Goal: Complete application form: Complete application form

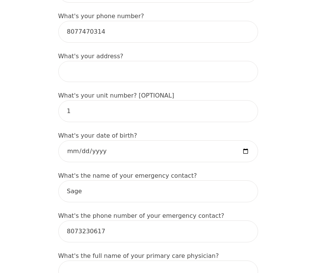
scroll to position [291, 0]
click at [126, 67] on input at bounding box center [158, 70] width 200 height 21
type input "[STREET_ADDRESS]"
type input "Reina"
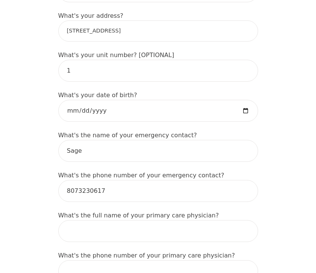
scroll to position [331, 0]
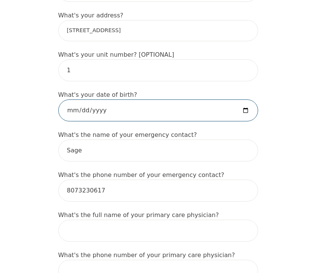
click at [244, 111] on input "date" at bounding box center [158, 110] width 200 height 22
type input "[DATE]"
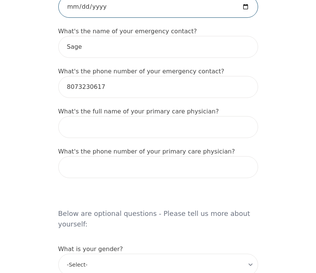
scroll to position [437, 0]
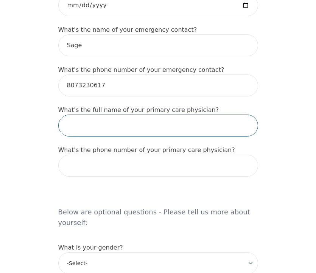
click at [155, 130] on input "text" at bounding box center [158, 126] width 200 height 22
type input "I"
type input "I don't have one"
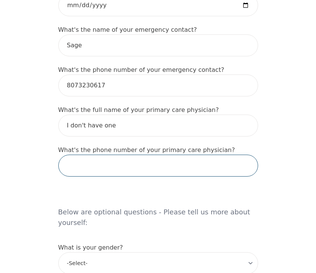
click at [191, 169] on input "tel" at bounding box center [158, 166] width 200 height 22
type input "N/A"
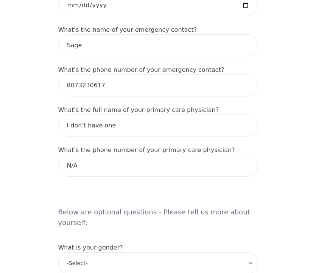
click at [189, 196] on h5 "Below are optional questions - Please tell us more about yourself:" at bounding box center [158, 210] width 200 height 48
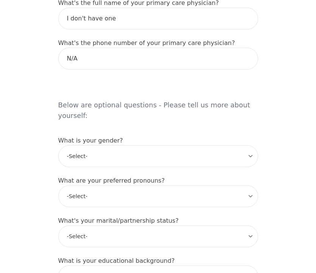
scroll to position [543, 0]
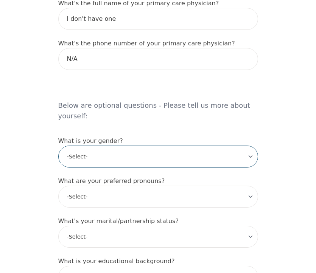
click at [142, 149] on select "-Select- [DEMOGRAPHIC_DATA] [DEMOGRAPHIC_DATA] [DEMOGRAPHIC_DATA] [DEMOGRAPHIC_…" at bounding box center [158, 157] width 200 height 22
select select "[DEMOGRAPHIC_DATA]"
click at [58, 146] on select "-Select- [DEMOGRAPHIC_DATA] [DEMOGRAPHIC_DATA] [DEMOGRAPHIC_DATA] [DEMOGRAPHIC_…" at bounding box center [158, 157] width 200 height 22
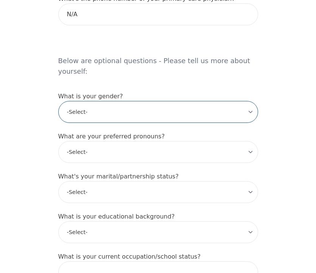
scroll to position [593, 0]
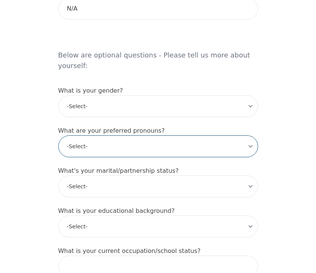
click at [108, 135] on select "-Select- he/him she/her they/them ze/zir xe/xem ey/em ve/ver tey/ter e/e per/pe…" at bounding box center [158, 146] width 200 height 22
select select "she/her"
click at [58, 135] on select "-Select- he/him she/her they/them ze/zir xe/xem ey/em ve/ver tey/ter e/e per/pe…" at bounding box center [158, 146] width 200 height 22
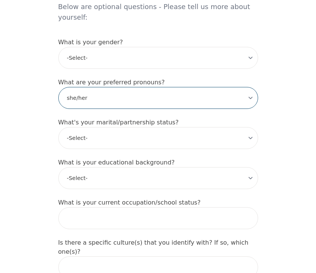
scroll to position [656, 0]
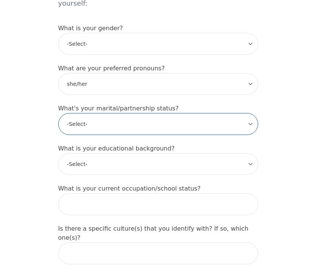
click at [110, 115] on select "-Select- Single Partnered Married Common Law Widowed Separated Divorced" at bounding box center [158, 124] width 200 height 22
select select "Partnered"
click at [58, 113] on select "-Select- Single Partnered Married Common Law Widowed Separated Divorced" at bounding box center [158, 124] width 200 height 22
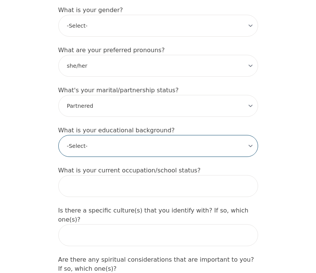
click at [129, 136] on select "-Select- Less than high school High school Associate degree Bachelor degree Mas…" at bounding box center [158, 146] width 200 height 22
select select "Bachelor degree"
click at [58, 135] on select "-Select- Less than high school High school Associate degree Bachelor degree Mas…" at bounding box center [158, 146] width 200 height 22
click at [111, 139] on select "-Select- Less than high school High school Associate degree Bachelor degree Mas…" at bounding box center [158, 146] width 200 height 22
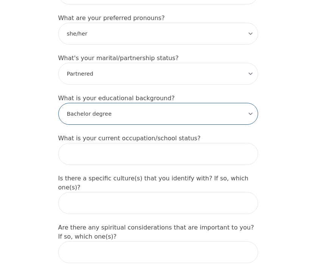
scroll to position [715, 0]
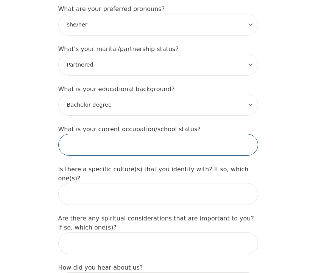
click at [103, 138] on input "text" at bounding box center [158, 145] width 200 height 22
type input "Currently doing my bachelors degree"
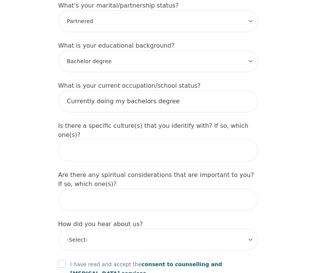
scroll to position [779, 0]
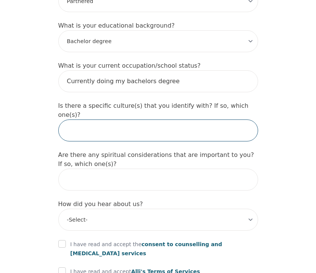
click at [144, 119] on input "text" at bounding box center [158, 130] width 200 height 22
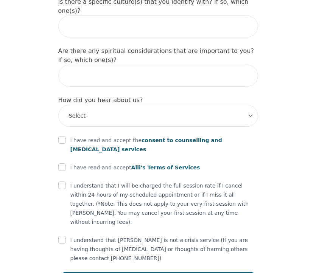
scroll to position [883, 0]
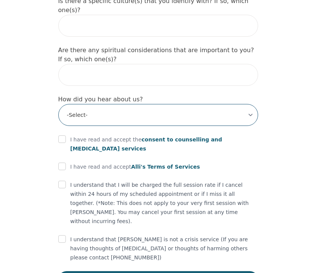
click at [96, 104] on select "-Select- Physician/Specialist Friend Facebook Instagram Google Search Google Ad…" at bounding box center [158, 115] width 200 height 22
select select "Instagram"
click at [58, 104] on select "-Select- Physician/Specialist Friend Facebook Instagram Google Search Google Ad…" at bounding box center [158, 115] width 200 height 22
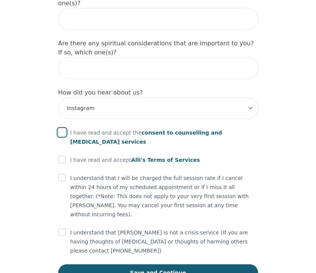
click at [63, 128] on input "checkbox" at bounding box center [62, 132] width 8 height 8
checkbox input "true"
click at [63, 156] on input "checkbox" at bounding box center [62, 160] width 8 height 8
checkbox input "true"
click at [60, 174] on input "checkbox" at bounding box center [62, 178] width 8 height 8
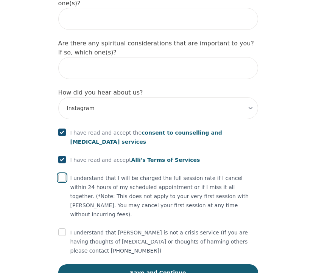
checkbox input "true"
click at [60, 228] on input "checkbox" at bounding box center [62, 232] width 8 height 8
checkbox input "true"
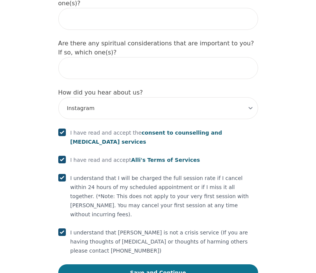
click at [85, 264] on button "Save and Continue" at bounding box center [158, 272] width 200 height 17
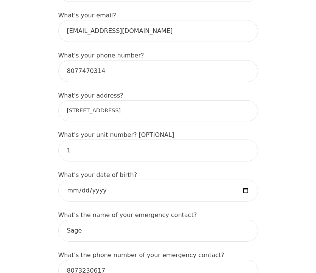
scroll to position [244, 0]
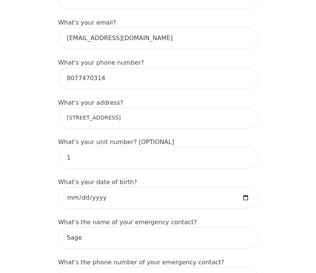
click at [127, 110] on input "[STREET_ADDRESS]" at bounding box center [158, 117] width 200 height 21
click at [137, 113] on input "[STREET_ADDRESS]" at bounding box center [158, 117] width 200 height 21
click at [70, 117] on input "[STREET_ADDRESS]" at bounding box center [158, 117] width 200 height 21
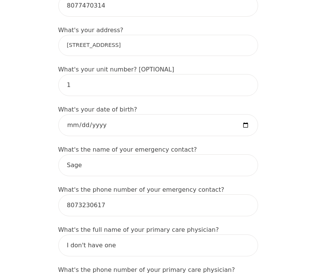
scroll to position [312, 0]
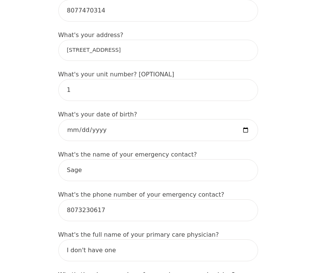
click at [133, 48] on input "[STREET_ADDRESS]" at bounding box center [158, 50] width 200 height 21
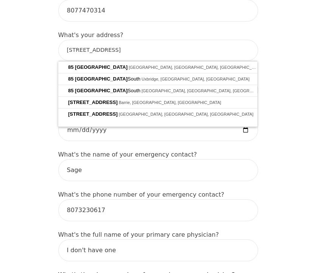
type input "[STREET_ADDRESS]"
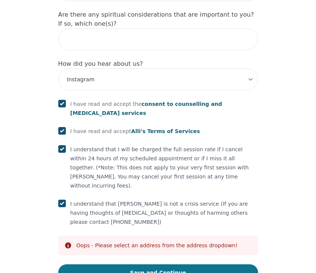
click at [106, 264] on button "Save and Continue" at bounding box center [158, 272] width 200 height 17
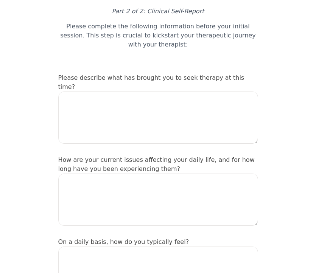
scroll to position [61, 0]
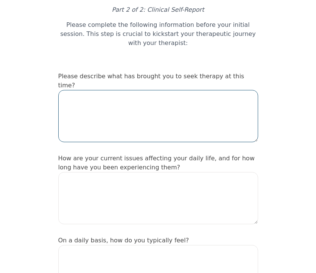
click at [107, 104] on textarea at bounding box center [158, 116] width 200 height 52
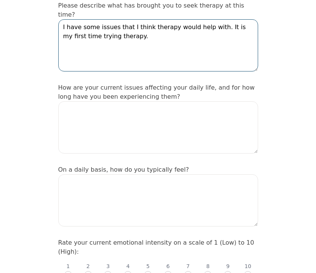
scroll to position [132, 0]
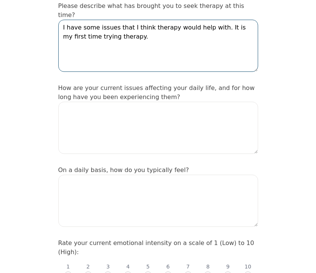
type textarea "I have some issues that I think therapy would help with. It is my first time tr…"
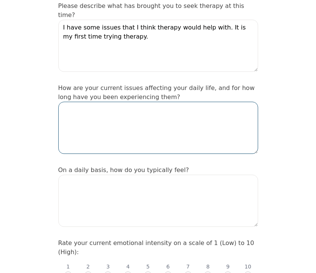
click at [139, 109] on textarea at bounding box center [158, 128] width 200 height 52
type textarea "My"
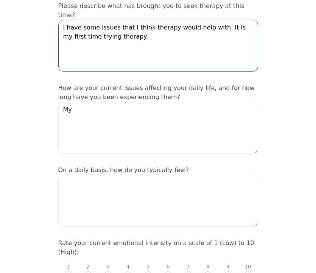
click at [129, 25] on textarea "I have some issues that I think therapy would help with. It is my first time tr…" at bounding box center [158, 46] width 200 height 52
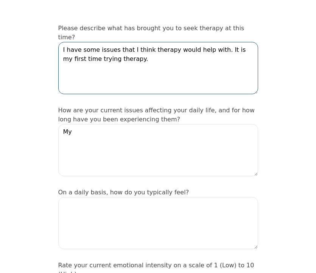
scroll to position [108, 0]
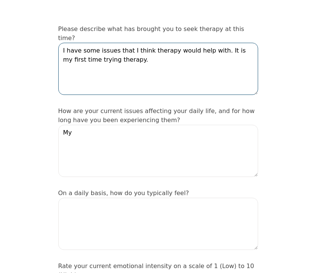
drag, startPoint x: 214, startPoint y: 41, endPoint x: 100, endPoint y: 34, distance: 114.7
click at [100, 43] on textarea "I have some issues that I think therapy would help with. It is my first time tr…" at bounding box center [158, 69] width 200 height 52
click at [120, 53] on textarea "I have some issues that I think therapy would help with. It is my first time tr…" at bounding box center [158, 69] width 200 height 52
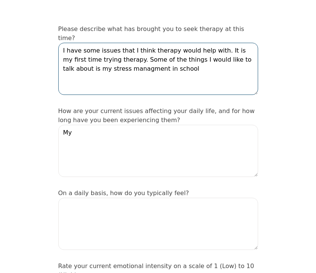
click at [98, 61] on textarea "I have some issues that I think therapy would help with. It is my first time tr…" at bounding box center [158, 69] width 200 height 52
drag, startPoint x: 214, startPoint y: 41, endPoint x: 51, endPoint y: 39, distance: 163.3
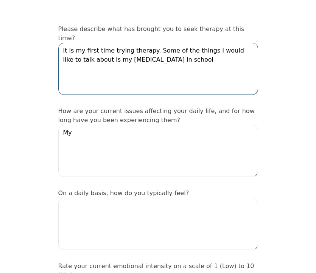
click at [147, 43] on textarea "It is my first time trying therapy. Some of the things I would like to talk abo…" at bounding box center [158, 69] width 200 height 52
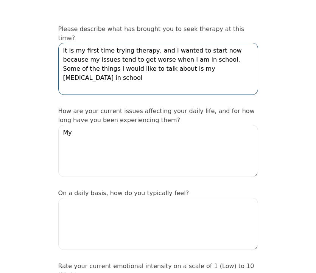
drag, startPoint x: 234, startPoint y: 60, endPoint x: 201, endPoint y: 59, distance: 32.9
click at [201, 59] on textarea "It is my first time trying therapy, and I wanted to start now because my issues…" at bounding box center [158, 69] width 200 height 52
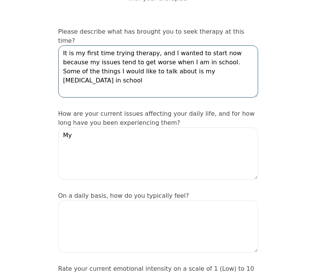
scroll to position [105, 0]
click at [212, 80] on textarea "It is my first time trying therapy, and I wanted to start now because my issues…" at bounding box center [158, 72] width 200 height 52
drag, startPoint x: 199, startPoint y: 53, endPoint x: 237, endPoint y: 69, distance: 41.1
click at [237, 69] on textarea "It is my first time trying therapy, and I wanted to start now because my issues…" at bounding box center [158, 72] width 200 height 52
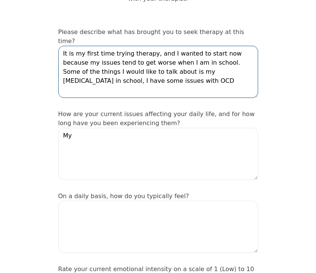
drag, startPoint x: 111, startPoint y: 72, endPoint x: 79, endPoint y: 72, distance: 32.1
click at [79, 72] on textarea "It is my first time trying therapy, and I wanted to start now because my issues…" at bounding box center [158, 72] width 200 height 52
click at [104, 70] on textarea "It is my first time trying therapy, and I wanted to start now because my issues…" at bounding box center [158, 72] width 200 height 52
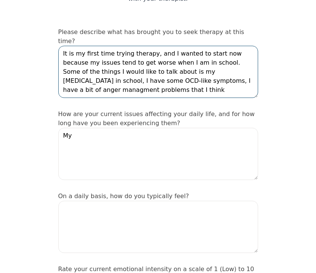
drag, startPoint x: 138, startPoint y: 71, endPoint x: 140, endPoint y: 86, distance: 15.0
click at [140, 86] on textarea "It is my first time trying therapy, and I wanted to start now because my issues…" at bounding box center [158, 72] width 200 height 52
drag, startPoint x: 224, startPoint y: 82, endPoint x: 150, endPoint y: 72, distance: 74.7
click at [150, 72] on textarea "It is my first time trying therapy, and I wanted to start now because my issues…" at bounding box center [158, 72] width 200 height 52
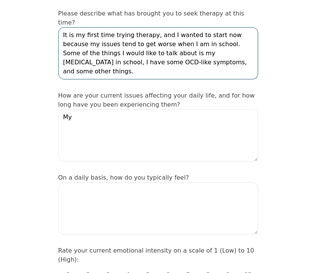
scroll to position [125, 0]
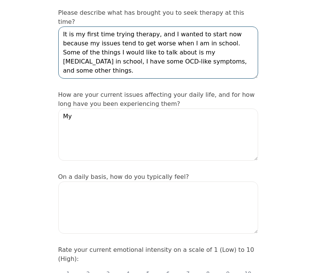
click at [198, 53] on textarea "It is my first time trying therapy, and I wanted to start now because my issues…" at bounding box center [158, 52] width 200 height 52
click at [121, 62] on textarea "It is my first time trying therapy, and I wanted to start now because my issues…" at bounding box center [158, 52] width 200 height 52
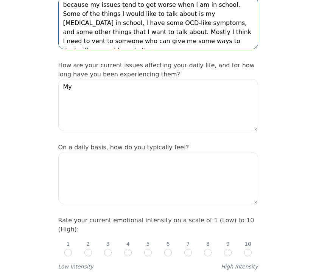
scroll to position [156, 0]
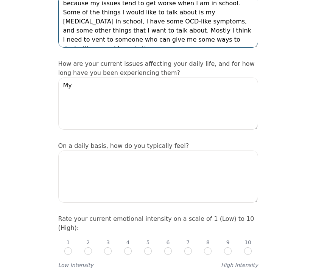
type textarea "It is my first time trying therapy, and I wanted to start now because my issues…"
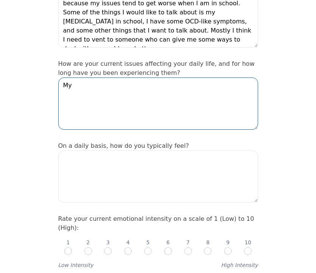
click at [95, 87] on textarea "My" at bounding box center [158, 103] width 200 height 52
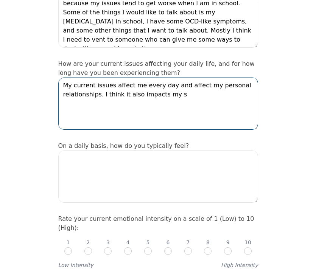
drag, startPoint x: 101, startPoint y: 84, endPoint x: 195, endPoint y: 91, distance: 94.4
click at [195, 91] on textarea "My current issues affect me every day and affect my personal relationships. I t…" at bounding box center [158, 103] width 200 height 52
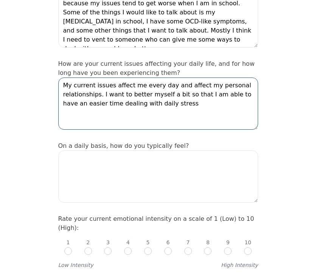
drag, startPoint x: 101, startPoint y: 85, endPoint x: 167, endPoint y: 97, distance: 66.8
click at [167, 97] on textarea "My current issues affect me every day and affect my personal relationships. I w…" at bounding box center [158, 103] width 200 height 52
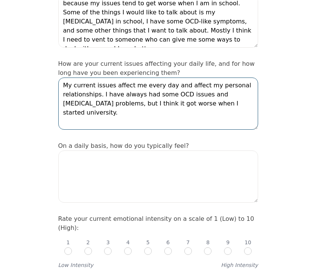
type textarea "My current issues affect me every day and affect my personal relationships. I h…"
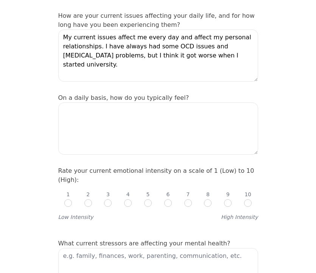
scroll to position [204, 0]
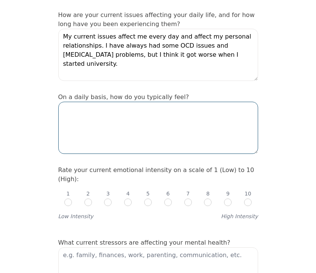
click at [80, 106] on textarea at bounding box center [158, 128] width 200 height 52
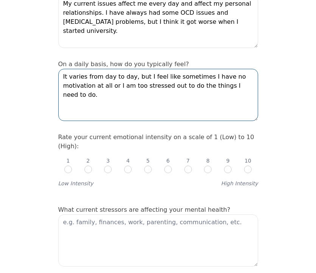
scroll to position [255, 0]
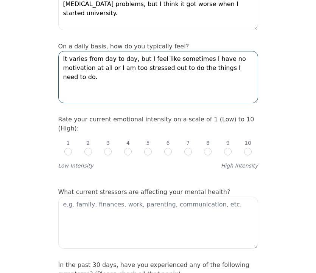
type textarea "It varies from day to day, but I feel like sometimes I have no motivation at al…"
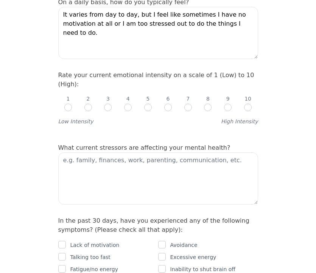
scroll to position [301, 0]
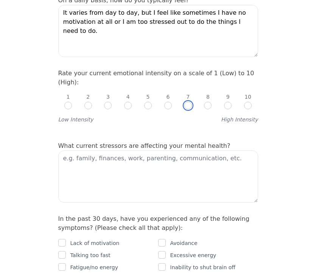
click at [190, 102] on input "radio" at bounding box center [188, 106] width 8 height 8
radio input "true"
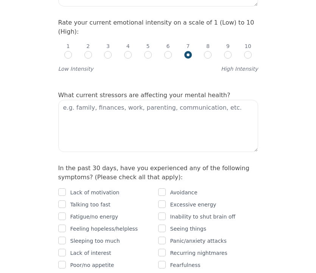
scroll to position [359, 0]
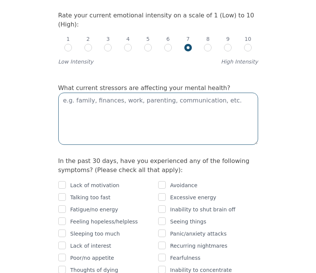
click at [173, 93] on textarea at bounding box center [158, 119] width 200 height 52
type textarea "Family, school, finances, future planning"
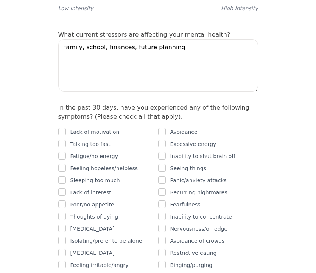
scroll to position [426, 0]
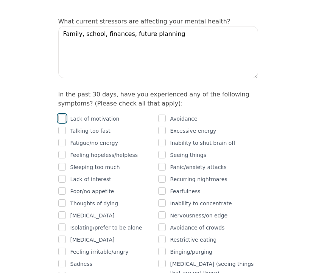
click at [63, 115] on input "checkbox" at bounding box center [62, 119] width 8 height 8
checkbox input "true"
click at [63, 127] on input "checkbox" at bounding box center [62, 131] width 8 height 8
checkbox input "true"
click at [63, 139] on input "checkbox" at bounding box center [62, 143] width 8 height 8
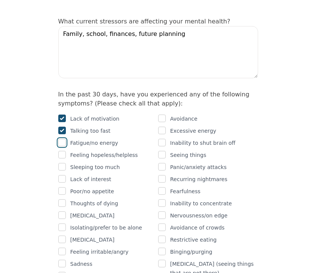
checkbox input "true"
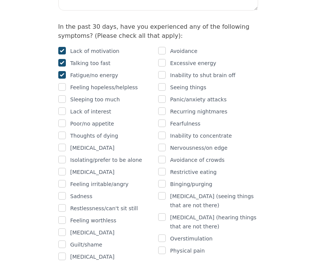
scroll to position [495, 0]
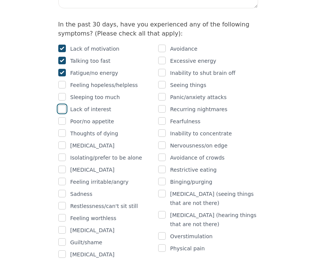
click at [63, 105] on input "checkbox" at bounding box center [62, 109] width 8 height 8
checkbox input "true"
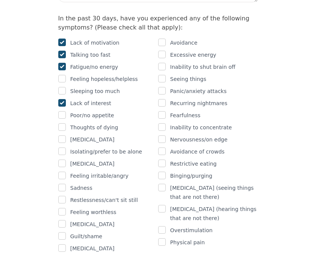
scroll to position [503, 0]
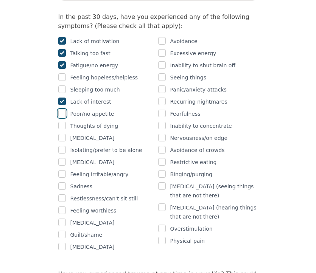
click at [62, 110] on input "checkbox" at bounding box center [62, 114] width 8 height 8
checkbox input "true"
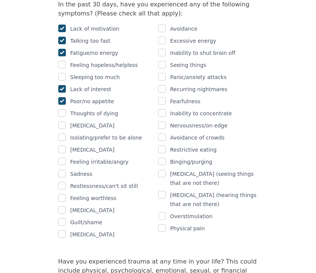
scroll to position [516, 0]
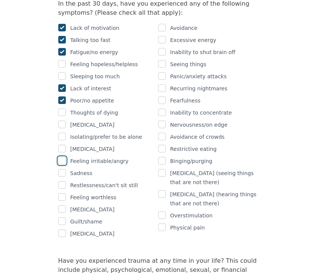
click at [63, 157] on input "checkbox" at bounding box center [62, 161] width 8 height 8
checkbox input "true"
click at [23, 171] on div "Intake Assessment for [PERSON_NAME] Part 2 of 2: Clinical Self-Report Please co…" at bounding box center [158, 219] width 316 height 1410
click at [63, 181] on input "checkbox" at bounding box center [62, 185] width 8 height 8
checkbox input "true"
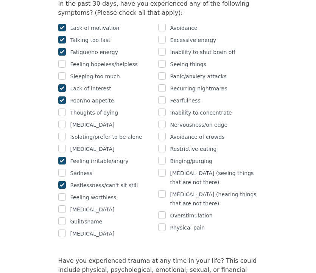
click at [50, 179] on div "Intake Assessment for [PERSON_NAME] Part 2 of 2: Clinical Self-Report Please co…" at bounding box center [158, 219] width 218 height 1410
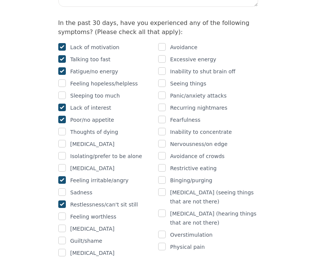
scroll to position [494, 0]
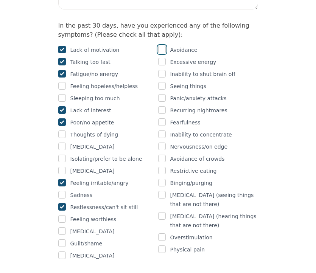
click at [160, 46] on input "checkbox" at bounding box center [162, 50] width 8 height 8
checkbox input "true"
click at [163, 70] on input "checkbox" at bounding box center [162, 74] width 8 height 8
checkbox input "true"
click at [283, 88] on div "Intake Assessment for [PERSON_NAME] Part 2 of 2: Clinical Self-Report Please co…" at bounding box center [158, 241] width 316 height 1410
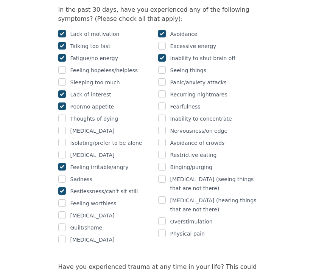
scroll to position [511, 0]
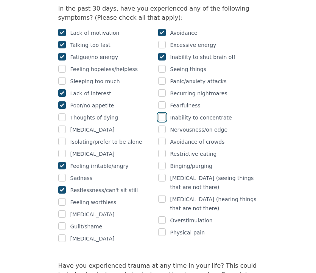
click at [160, 113] on input "checkbox" at bounding box center [162, 117] width 8 height 8
checkbox input "true"
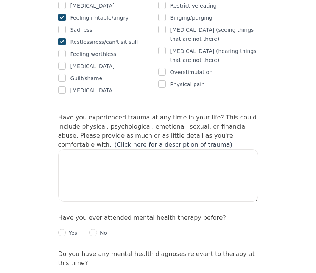
scroll to position [661, 0]
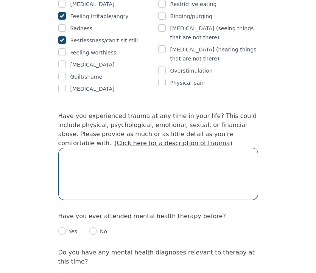
click at [116, 148] on textarea at bounding box center [158, 174] width 200 height 52
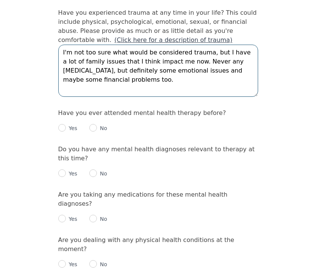
scroll to position [765, 0]
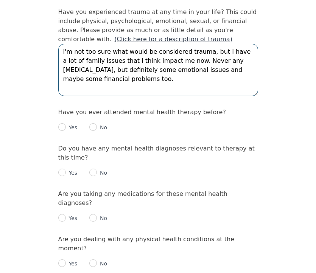
type textarea "I'm not too sure what would be considered trauma, but I have a lot of family is…"
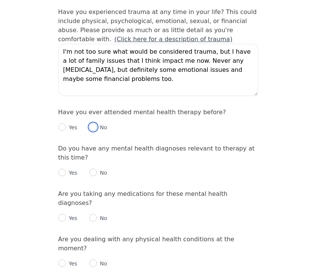
click at [94, 123] on input "radio" at bounding box center [93, 127] width 8 height 8
radio input "true"
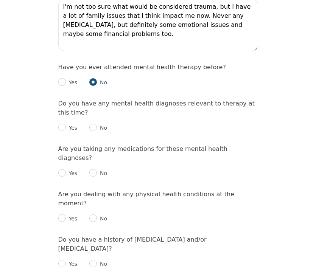
scroll to position [813, 0]
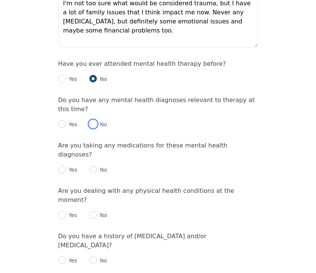
click at [96, 120] on input "radio" at bounding box center [93, 124] width 8 height 8
radio input "true"
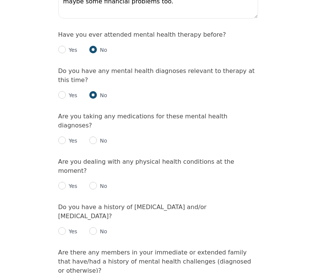
click at [97, 137] on p "No" at bounding box center [102, 141] width 10 height 8
click at [93, 136] on input "radio" at bounding box center [93, 140] width 8 height 8
radio input "true"
click at [95, 182] on input "radio" at bounding box center [93, 186] width 8 height 8
radio input "true"
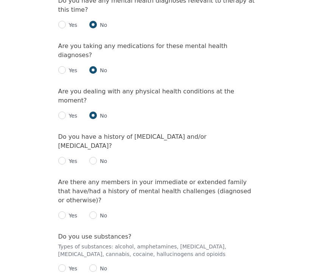
scroll to position [915, 0]
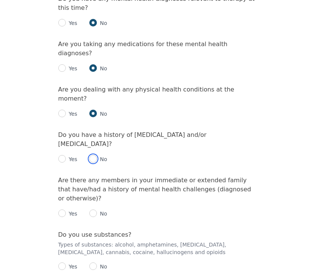
click at [96, 155] on input "radio" at bounding box center [93, 159] width 8 height 8
radio input "true"
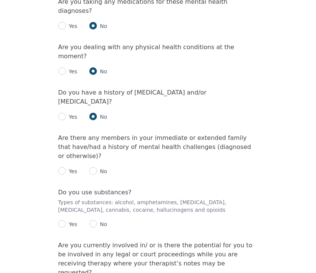
scroll to position [957, 0]
click at [96, 167] on input "radio" at bounding box center [93, 171] width 8 height 8
radio input "true"
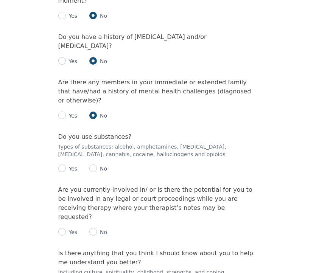
scroll to position [1016, 0]
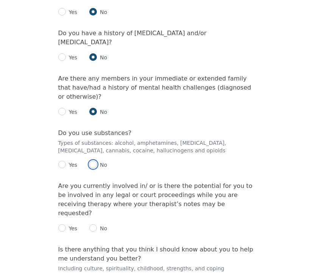
click at [96, 161] on input "radio" at bounding box center [93, 165] width 8 height 8
radio input "true"
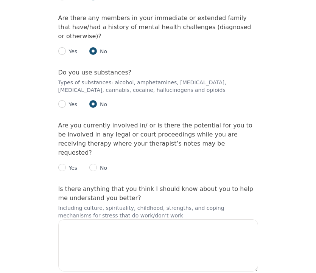
scroll to position [1094, 0]
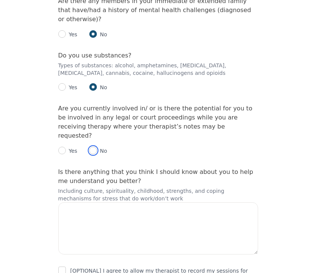
click at [95, 147] on input "radio" at bounding box center [93, 151] width 8 height 8
radio input "true"
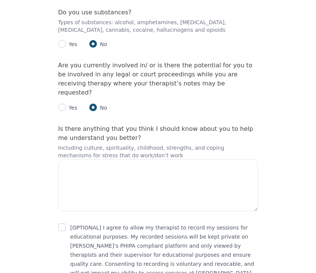
scroll to position [1141, 0]
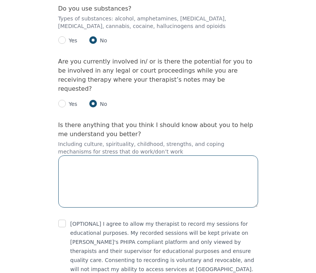
click at [91, 155] on textarea at bounding box center [158, 181] width 200 height 52
type textarea "I"
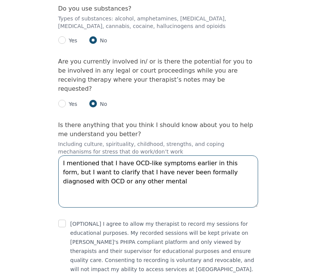
drag, startPoint x: 245, startPoint y: 115, endPoint x: 247, endPoint y: 124, distance: 9.3
click at [247, 155] on textarea "I mentioned that I have OCD-like symptoms earlier in this form, but I want to c…" at bounding box center [158, 181] width 200 height 52
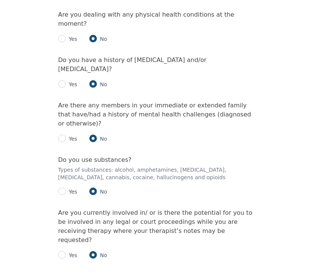
scroll to position [989, 0]
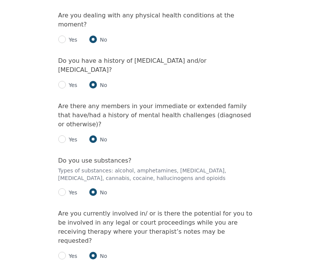
type textarea "I mentioned that I have OCD-like symptoms earlier in this form, but I want to c…"
click at [62, 81] on input "radio" at bounding box center [62, 85] width 8 height 8
radio input "true"
radio input "false"
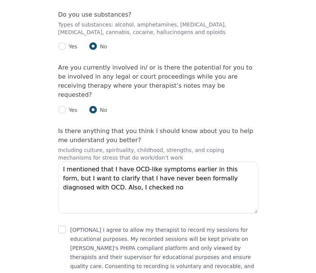
scroll to position [1443, 0]
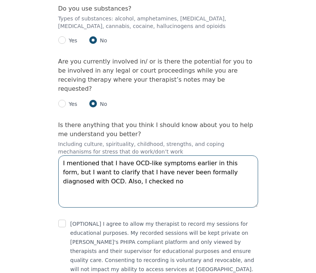
drag, startPoint x: 61, startPoint y: 126, endPoint x: 115, endPoint y: 127, distance: 54.1
click at [115, 155] on textarea "I mentioned that I have OCD-like symptoms earlier in this form, but I want to c…" at bounding box center [158, 181] width 200 height 52
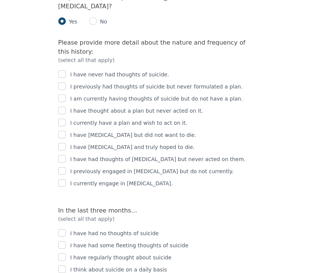
scroll to position [1053, 0]
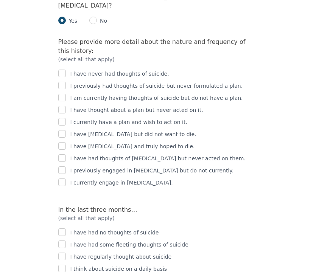
type textarea "I mentioned that I have OCD-like symptoms earlier in this form, but I want to c…"
click at [63, 166] on input "checkbox" at bounding box center [62, 170] width 8 height 8
checkbox input "true"
click at [62, 178] on input "checkbox" at bounding box center [62, 182] width 8 height 8
click at [63, 178] on input "checkbox" at bounding box center [62, 182] width 8 height 8
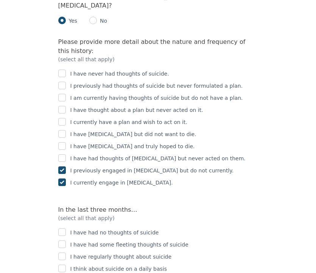
checkbox input "false"
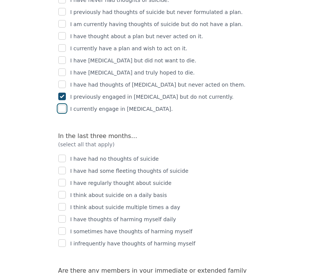
scroll to position [1128, 0]
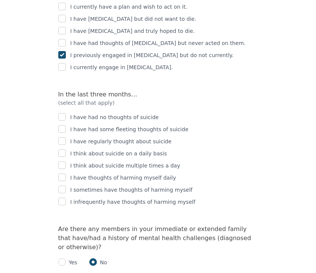
scroll to position [1169, 0]
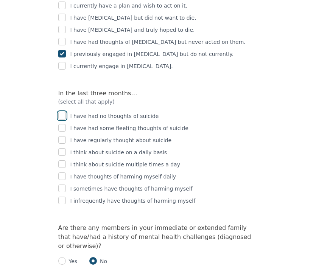
click at [63, 112] on input "checkbox" at bounding box center [62, 116] width 8 height 8
checkbox input "true"
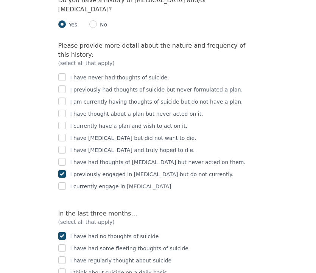
scroll to position [1050, 0]
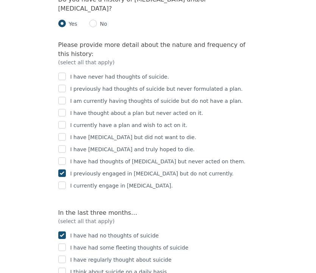
click at [66, 72] on div "I have never had thoughts of suicide." at bounding box center [158, 76] width 200 height 9
click at [61, 73] on input "checkbox" at bounding box center [62, 77] width 8 height 8
checkbox input "true"
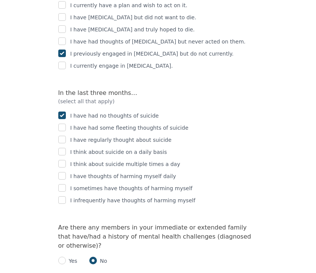
scroll to position [1184, 0]
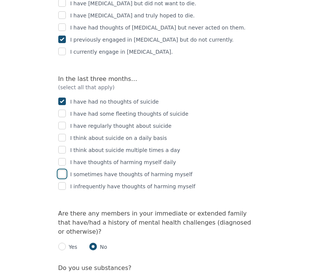
click at [60, 170] on input "checkbox" at bounding box center [62, 174] width 8 height 8
click at [61, 170] on input "checkbox" at bounding box center [62, 174] width 8 height 8
checkbox input "false"
click at [62, 182] on input "checkbox" at bounding box center [62, 186] width 8 height 8
checkbox input "true"
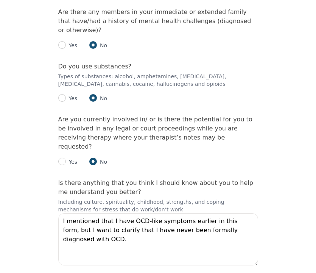
scroll to position [1443, 0]
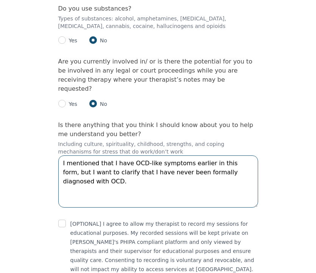
click at [251, 155] on textarea "I mentioned that I have OCD-like symptoms earlier in this form, but I want to c…" at bounding box center [158, 181] width 200 height 52
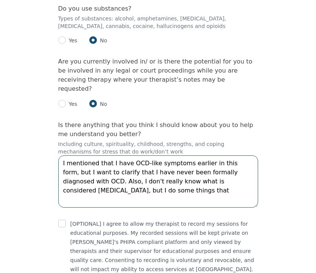
drag, startPoint x: 212, startPoint y: 125, endPoint x: 220, endPoint y: 141, distance: 17.1
click at [220, 155] on textarea "I mentioned that I have OCD-like symptoms earlier in this form, but I want to c…" at bounding box center [158, 181] width 200 height 52
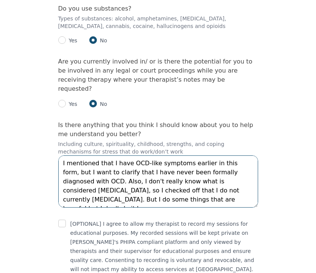
drag, startPoint x: 63, startPoint y: 125, endPoint x: 128, endPoint y: 143, distance: 67.5
click at [128, 155] on textarea "I mentioned that I have OCD-like symptoms earlier in this form, but I want to c…" at bounding box center [158, 181] width 200 height 52
click at [146, 155] on textarea "I mentioned that I have OCD-like symptoms earlier in this form, but I want to c…" at bounding box center [158, 181] width 200 height 52
click at [86, 155] on textarea "I mentioned that I have OCD-like symptoms earlier in this form, but I want to c…" at bounding box center [158, 181] width 200 height 52
drag, startPoint x: 171, startPoint y: 145, endPoint x: 124, endPoint y: 143, distance: 46.9
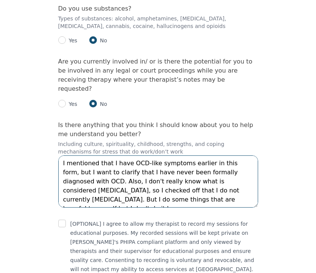
click at [124, 155] on textarea "I mentioned that I have OCD-like symptoms earlier in this form, but I want to c…" at bounding box center [158, 181] width 200 height 52
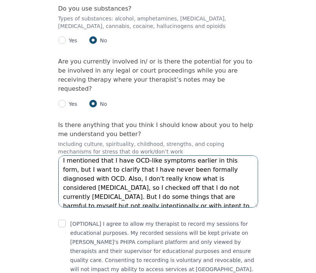
scroll to position [9, 0]
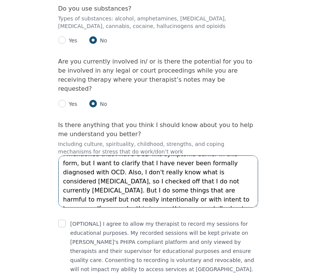
drag, startPoint x: 184, startPoint y: 133, endPoint x: 80, endPoint y: 144, distance: 104.2
click at [80, 155] on textarea "I mentioned that I have OCD-like symptoms earlier in this form, but I want to c…" at bounding box center [158, 181] width 200 height 52
click at [176, 155] on textarea "I mentioned that I have OCD-like symptoms earlier in this form, but I want to c…" at bounding box center [158, 181] width 200 height 52
type textarea "I mentioned that I have OCD-like symptoms earlier in this form, but I want to c…"
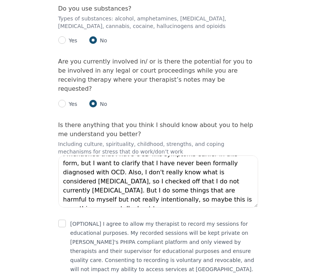
click at [63, 220] on input "checkbox" at bounding box center [62, 224] width 8 height 8
checkbox input "true"
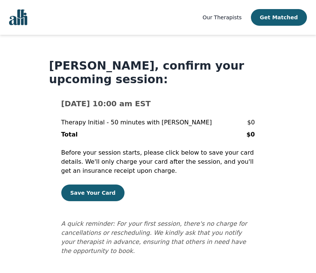
scroll to position [7, 0]
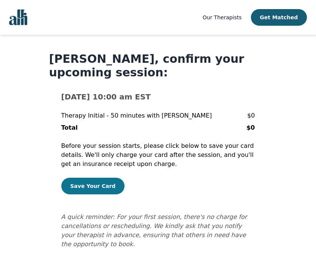
click at [93, 187] on button "Save Your Card" at bounding box center [92, 186] width 63 height 17
